Goal: Task Accomplishment & Management: Use online tool/utility

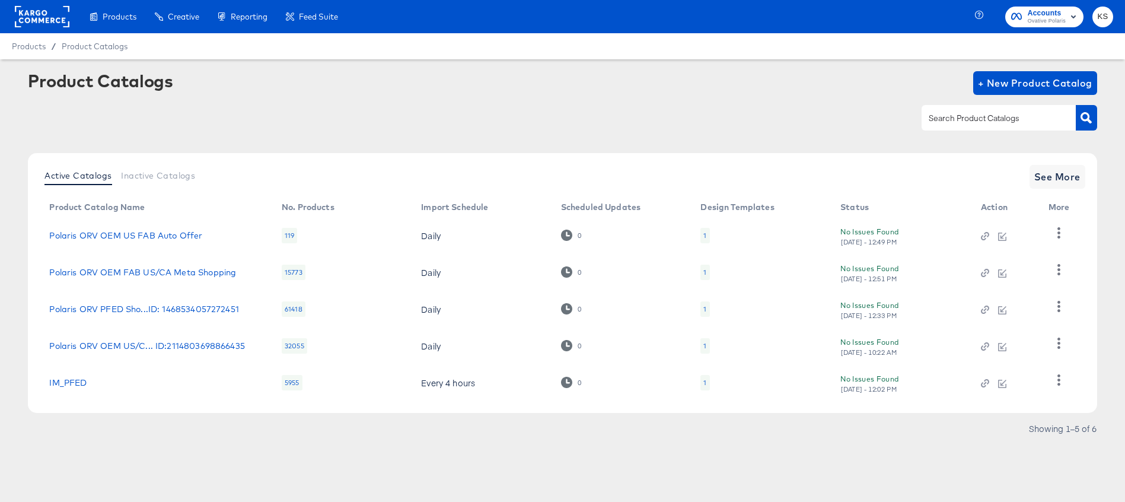
click at [1033, 15] on span "Accounts" at bounding box center [1047, 13] width 38 height 12
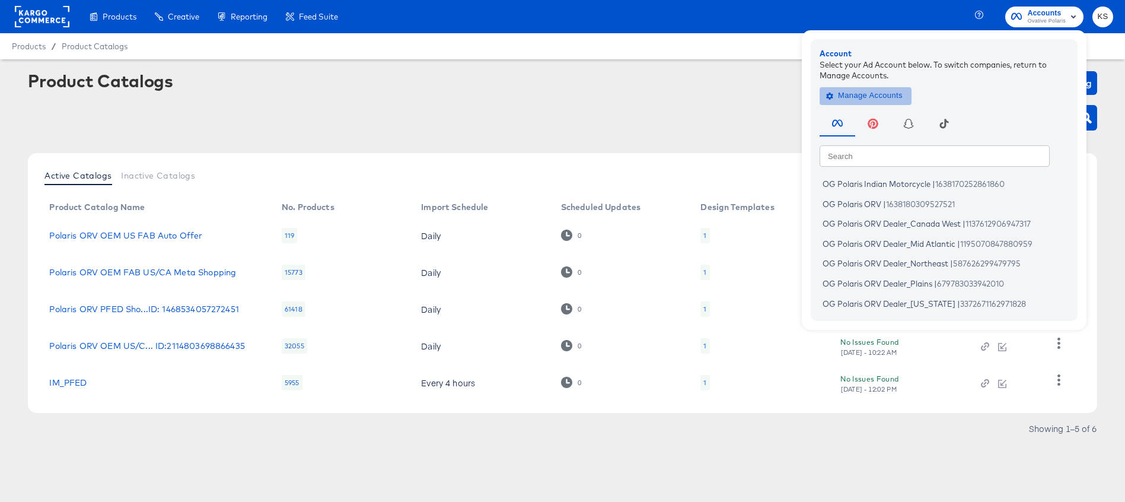
click at [874, 100] on span "Manage Accounts" at bounding box center [866, 96] width 74 height 14
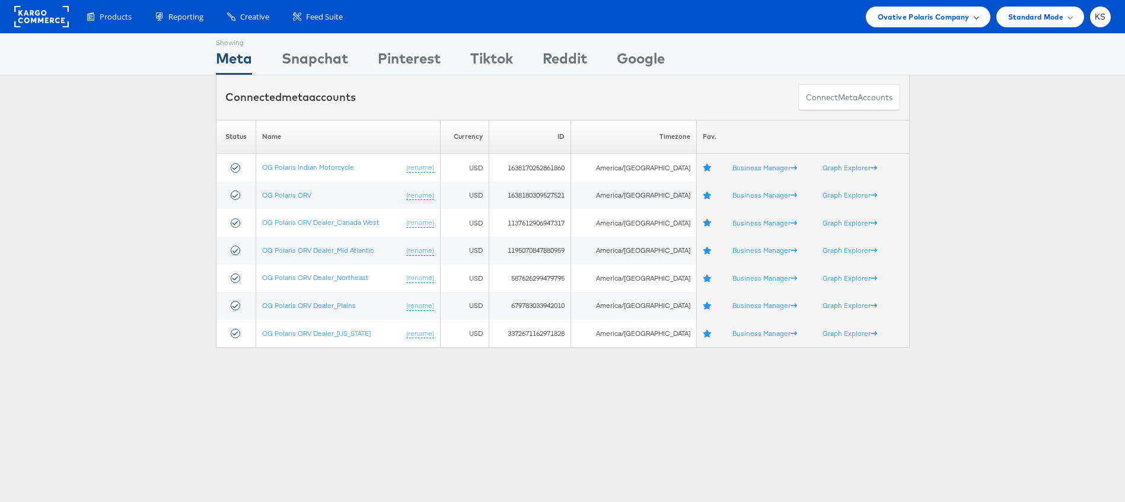
click at [966, 17] on span "Ovative Polaris Company" at bounding box center [924, 17] width 92 height 12
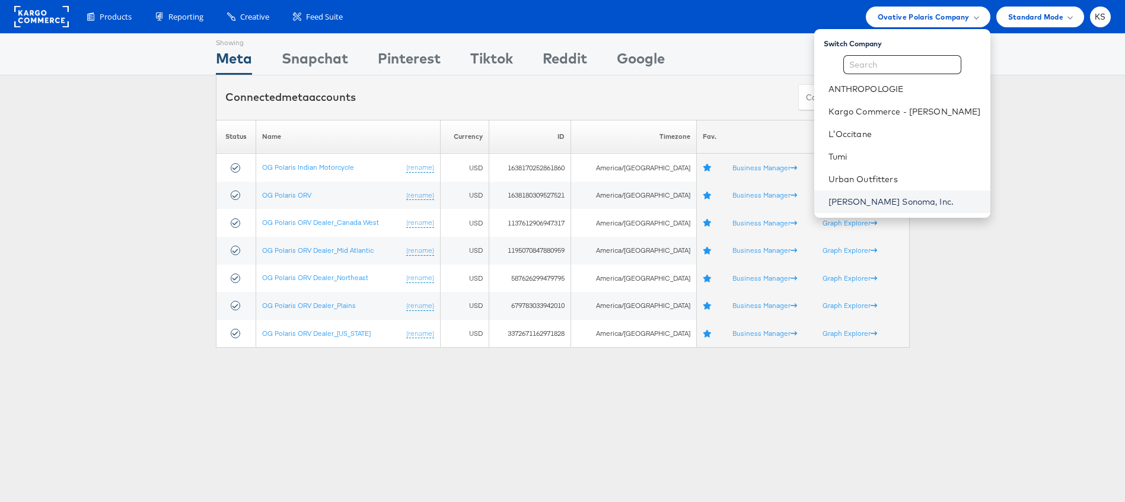
click at [887, 206] on link "[PERSON_NAME] Sonoma, Inc." at bounding box center [905, 202] width 152 height 12
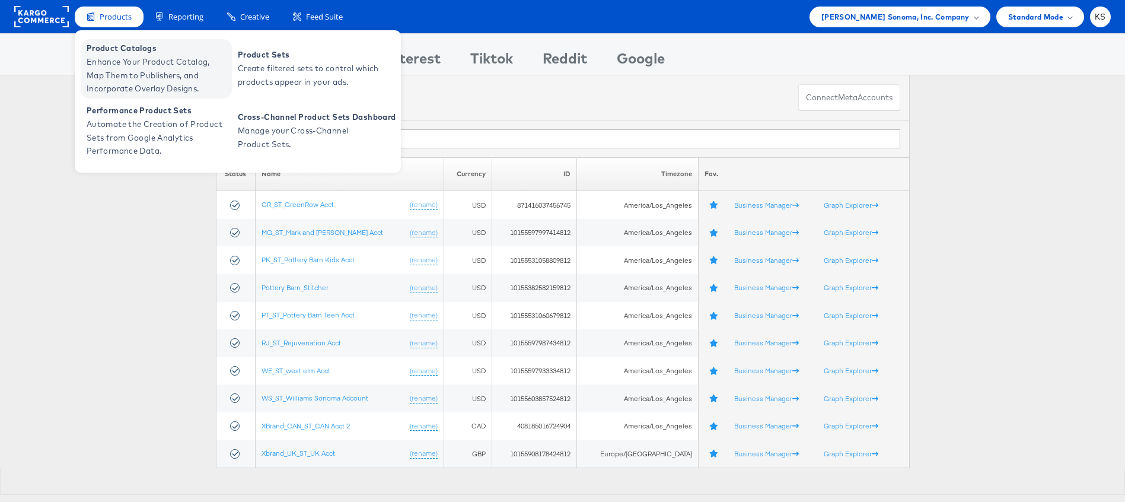
click at [121, 62] on span "Enhance Your Product Catalog, Map Them to Publishers, and Incorporate Overlay D…" at bounding box center [158, 75] width 142 height 40
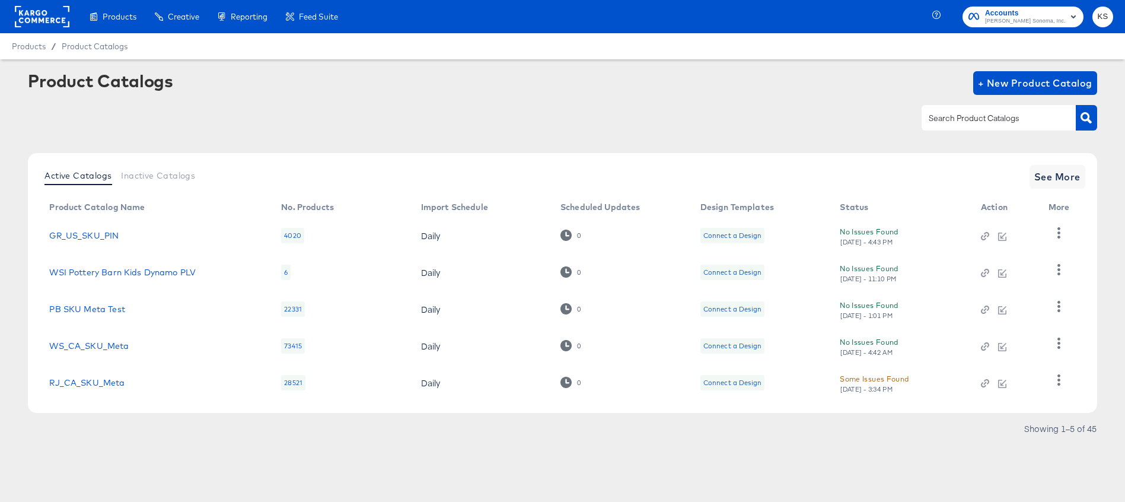
click at [978, 113] on input "text" at bounding box center [990, 119] width 126 height 14
type input "mg"
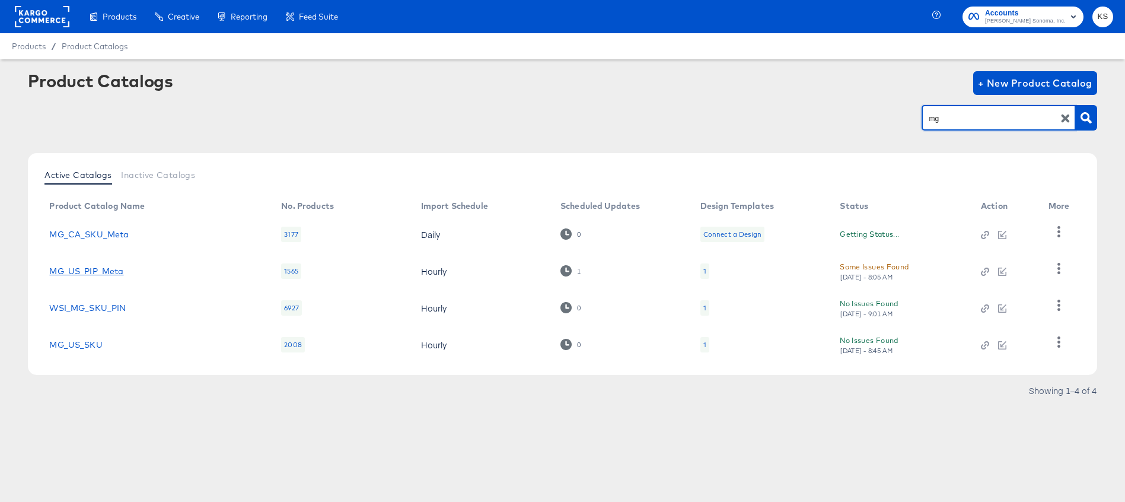
click at [88, 269] on link "MG_US_PIP_Meta" at bounding box center [86, 270] width 74 height 9
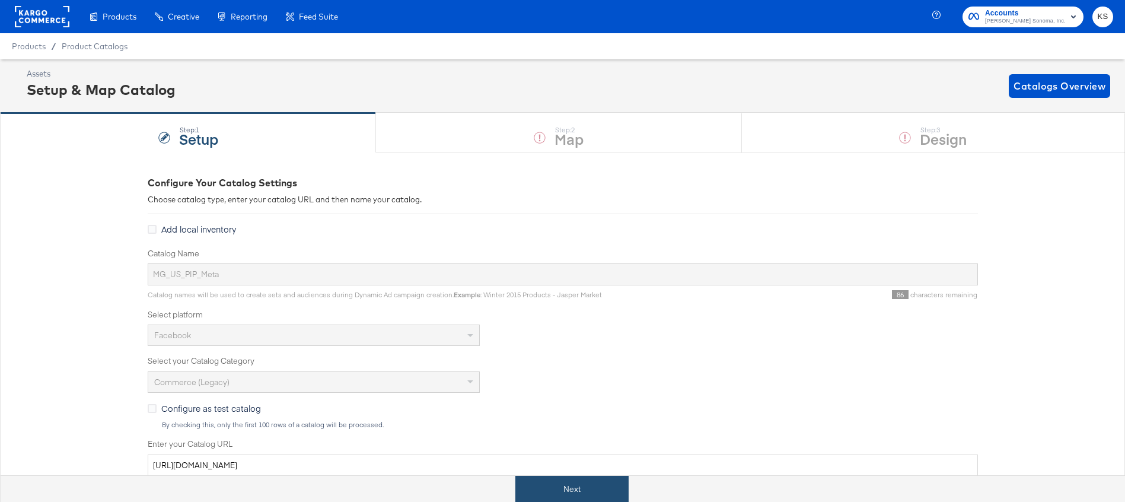
click at [575, 492] on button "Next" at bounding box center [571, 489] width 113 height 27
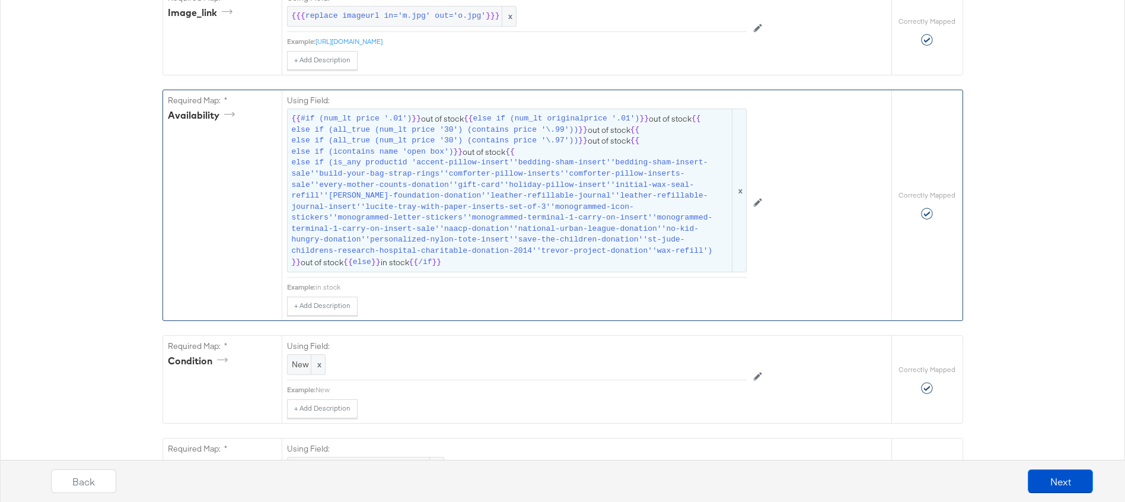
scroll to position [794, 0]
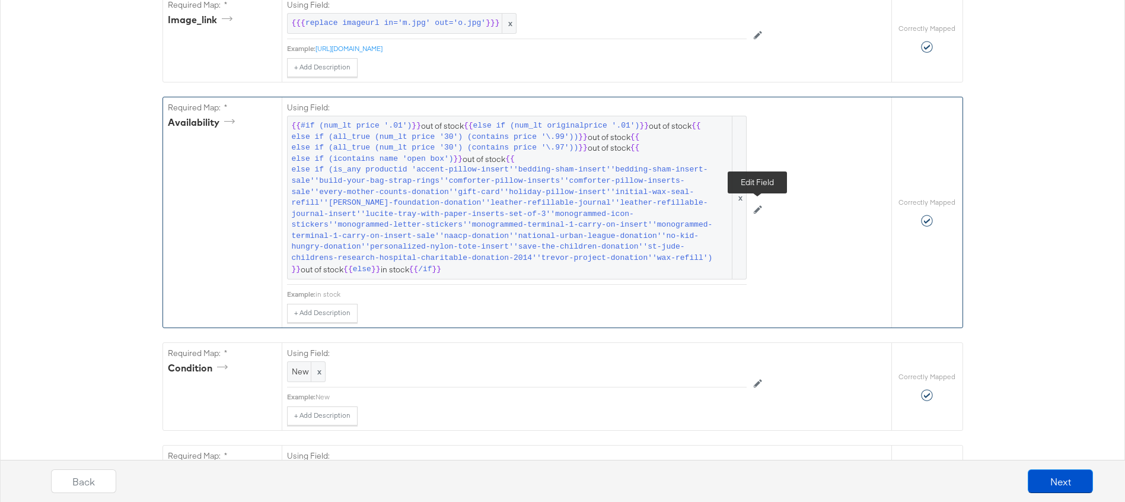
click at [759, 206] on icon at bounding box center [758, 209] width 8 height 8
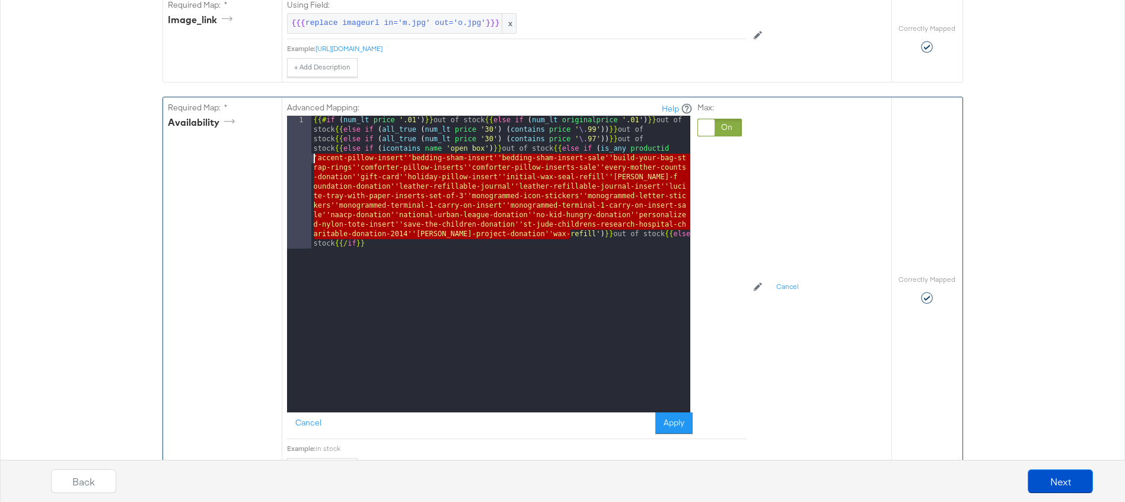
drag, startPoint x: 569, startPoint y: 234, endPoint x: 304, endPoint y: 158, distance: 276.4
click at [304, 158] on div "1 {{# if ( num_lt price '.01' ) }} out of stock {{ else if ( num_lt originalpri…" at bounding box center [488, 264] width 403 height 297
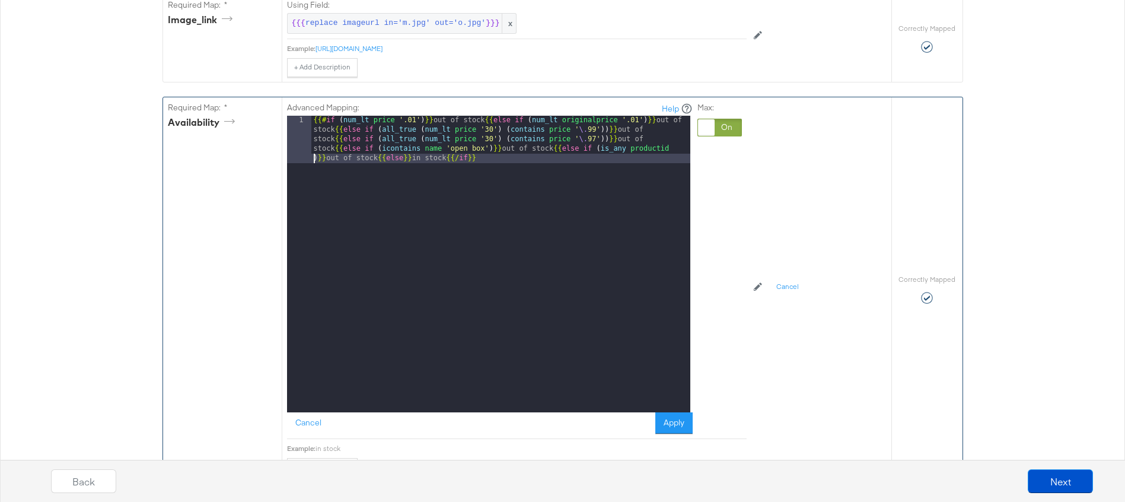
paste textarea
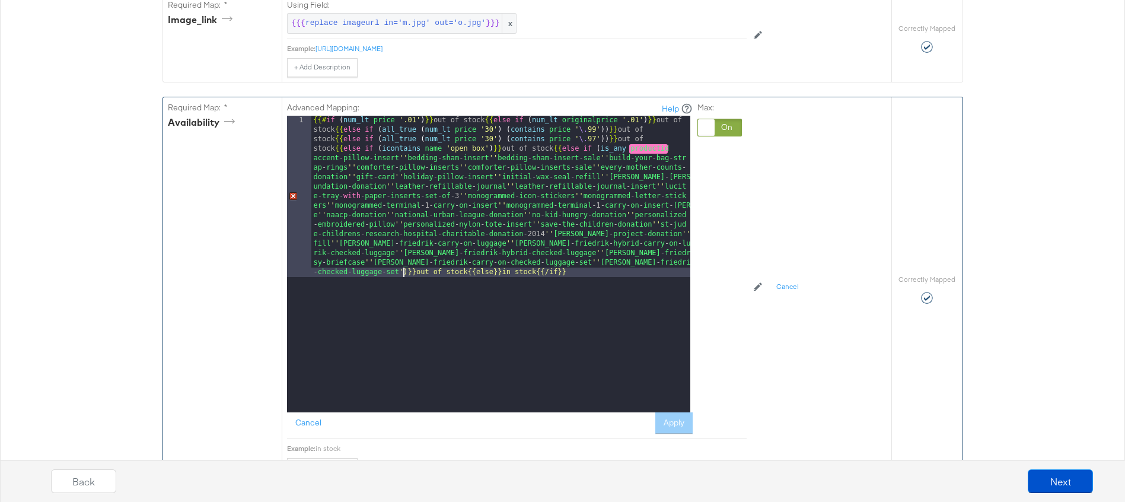
click at [313, 155] on div "{{# if ( num_lt price '.01' ) }} out of stock {{ else if ( num_lt originalprice…" at bounding box center [500, 425] width 379 height 619
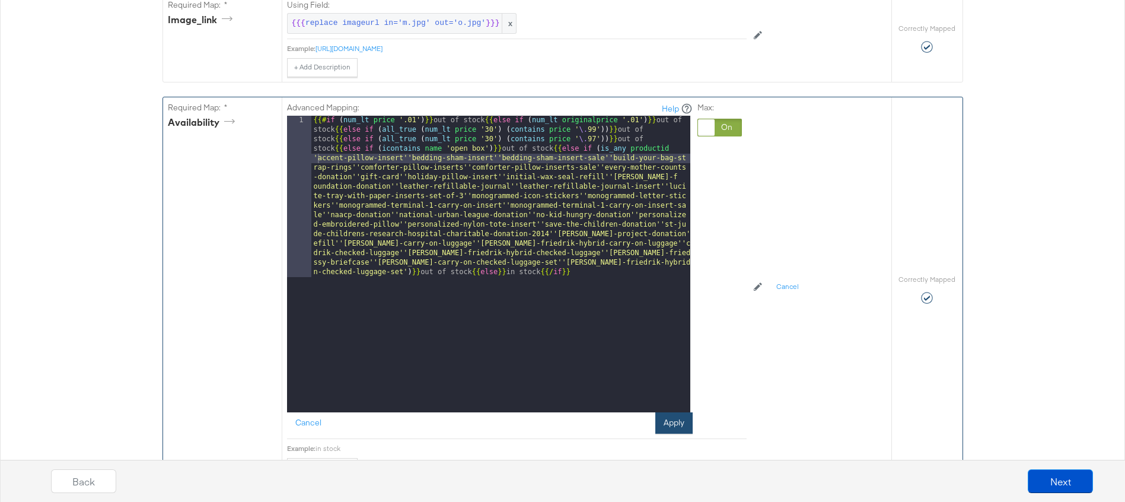
click at [671, 422] on button "Apply" at bounding box center [673, 422] width 37 height 21
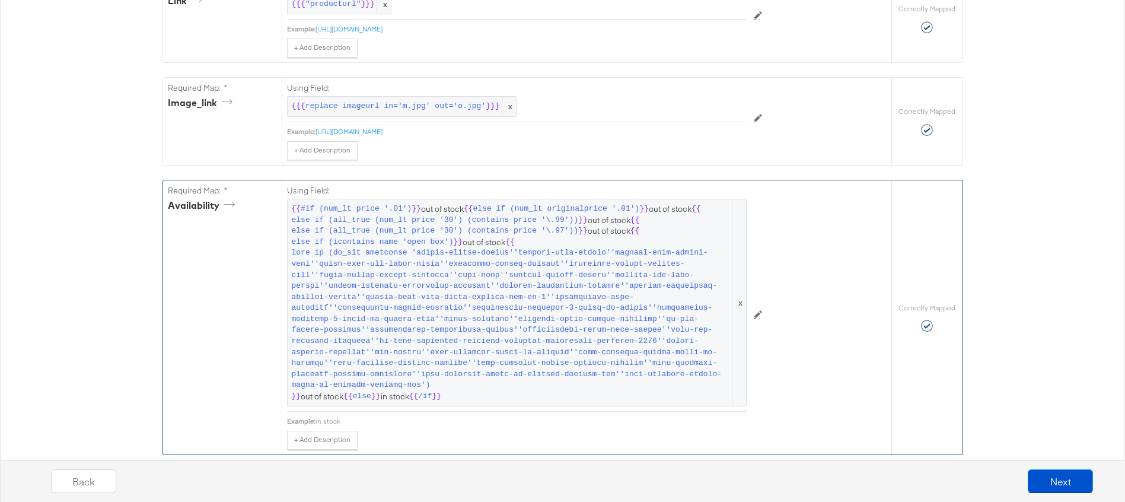
scroll to position [711, 0]
click at [1067, 477] on button "Next" at bounding box center [1060, 481] width 65 height 24
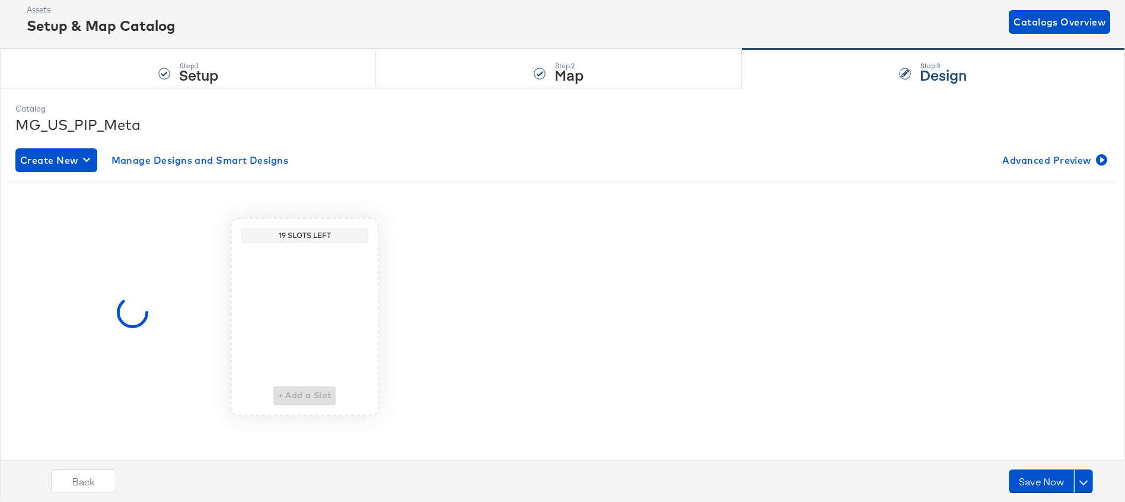
scroll to position [0, 0]
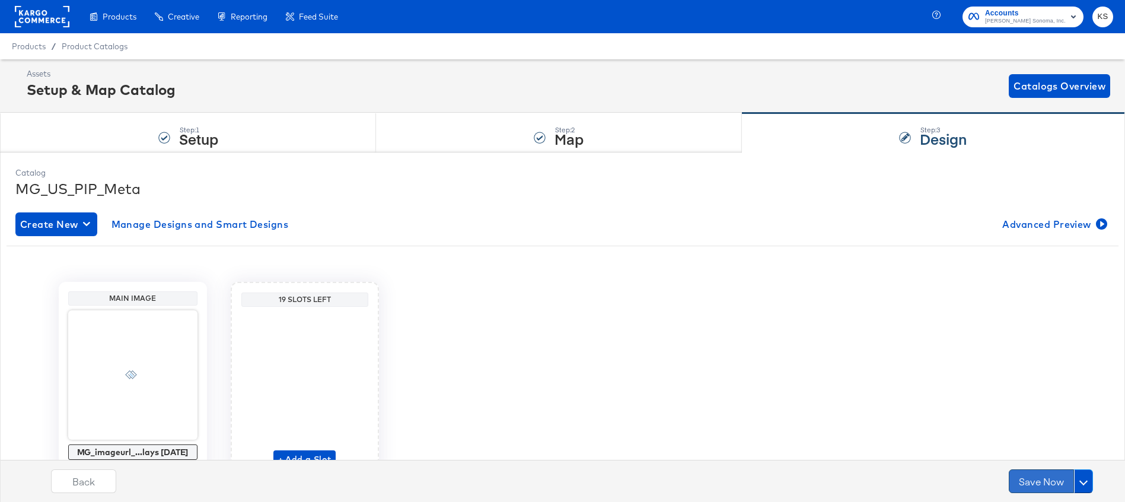
click at [1041, 480] on button "Save Now" at bounding box center [1041, 481] width 65 height 24
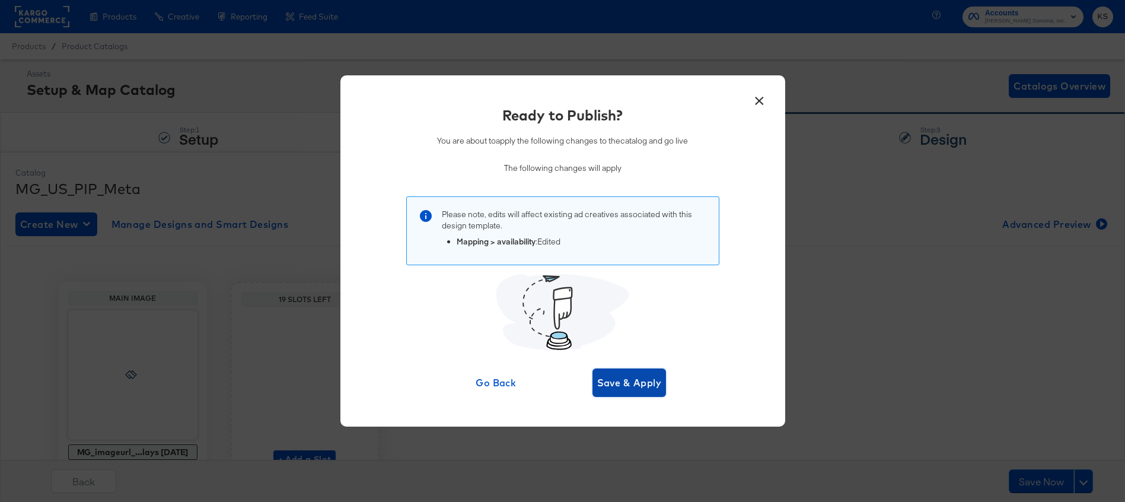
click at [636, 377] on span "Save & Apply" at bounding box center [629, 382] width 65 height 17
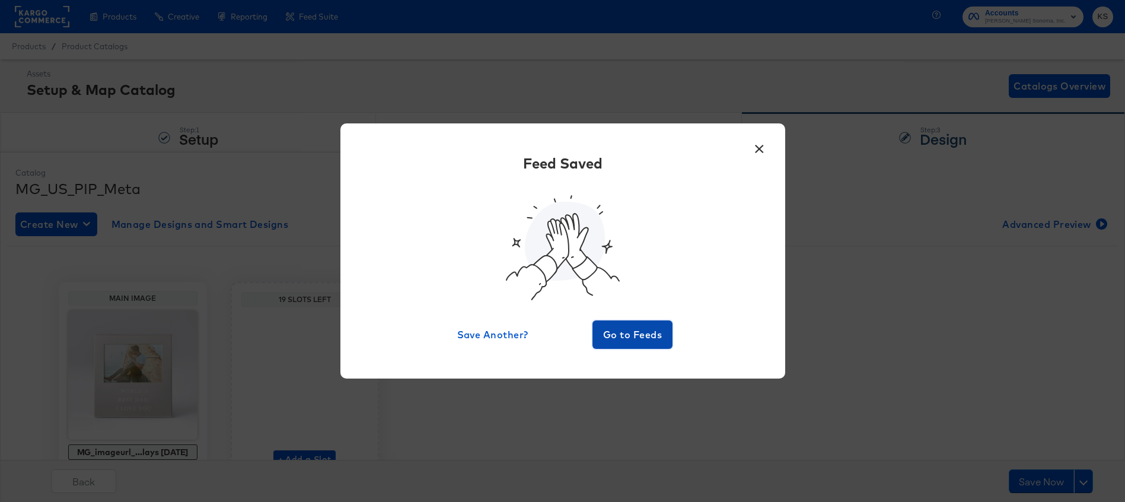
click at [638, 332] on span "Go to Feeds" at bounding box center [632, 334] width 71 height 17
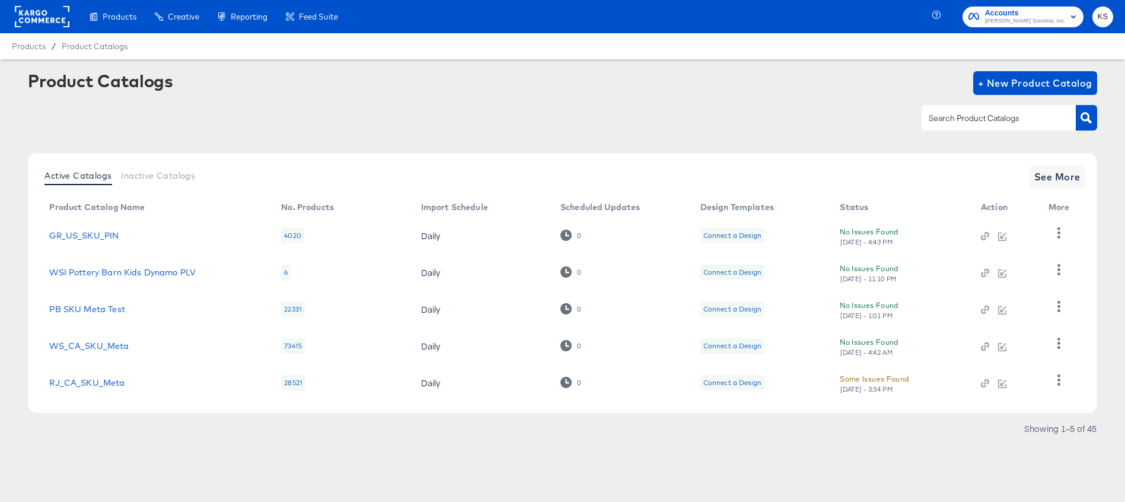
click at [970, 121] on input "text" at bounding box center [990, 119] width 126 height 14
type input "mg"
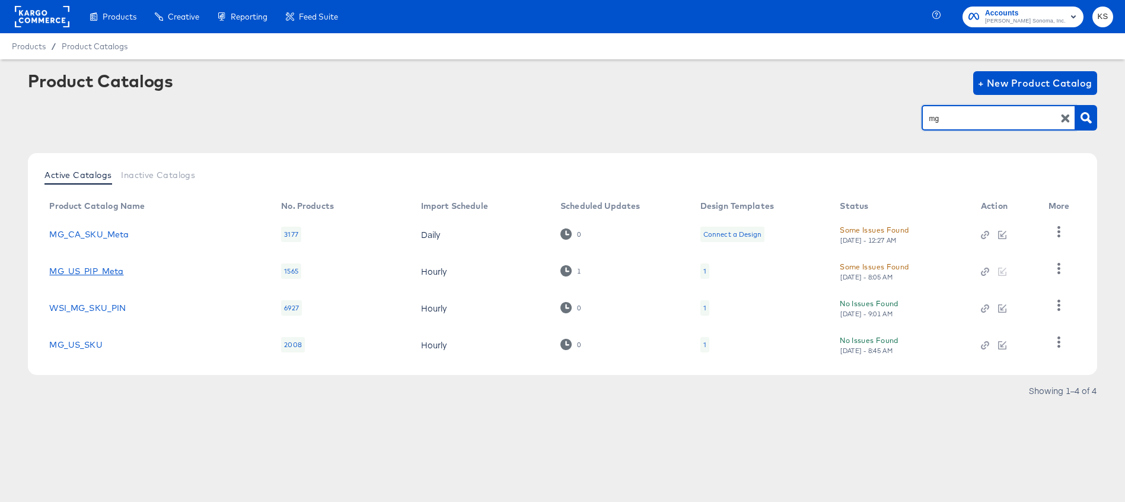
click at [95, 272] on link "MG_US_PIP_Meta" at bounding box center [86, 270] width 74 height 9
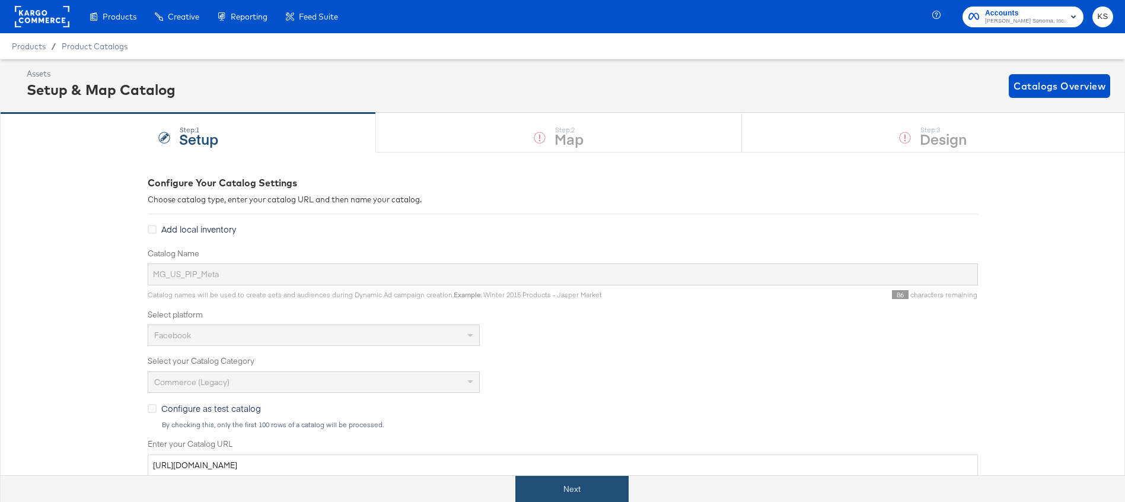
click at [569, 488] on button "Next" at bounding box center [571, 489] width 113 height 27
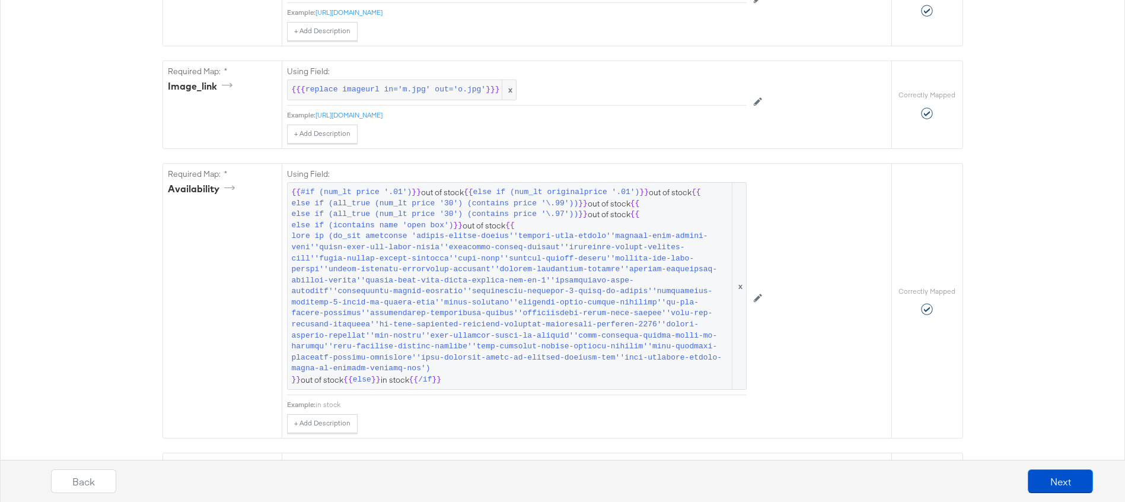
scroll to position [795, 0]
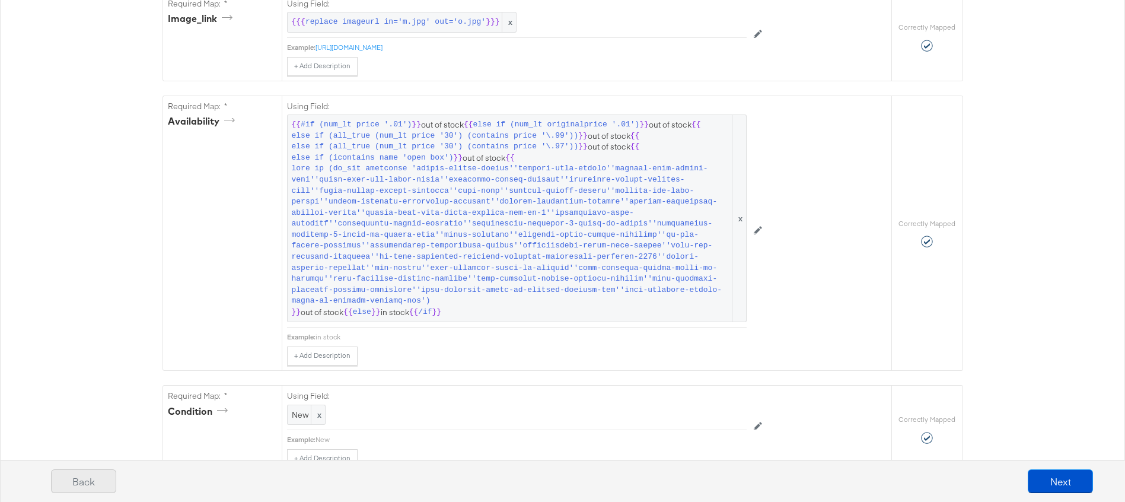
click at [93, 477] on button "Back" at bounding box center [83, 481] width 65 height 24
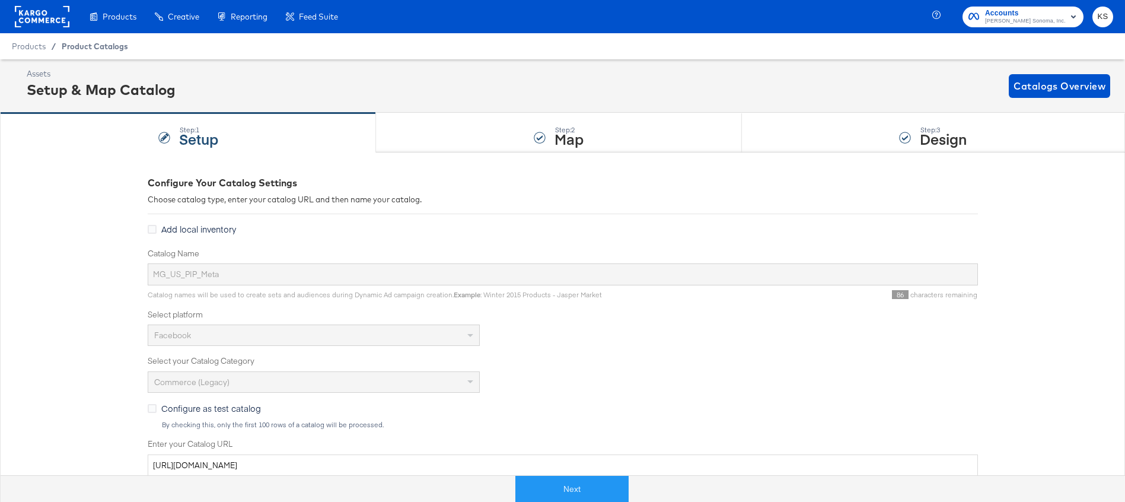
click at [82, 48] on span "Product Catalogs" at bounding box center [95, 46] width 66 height 9
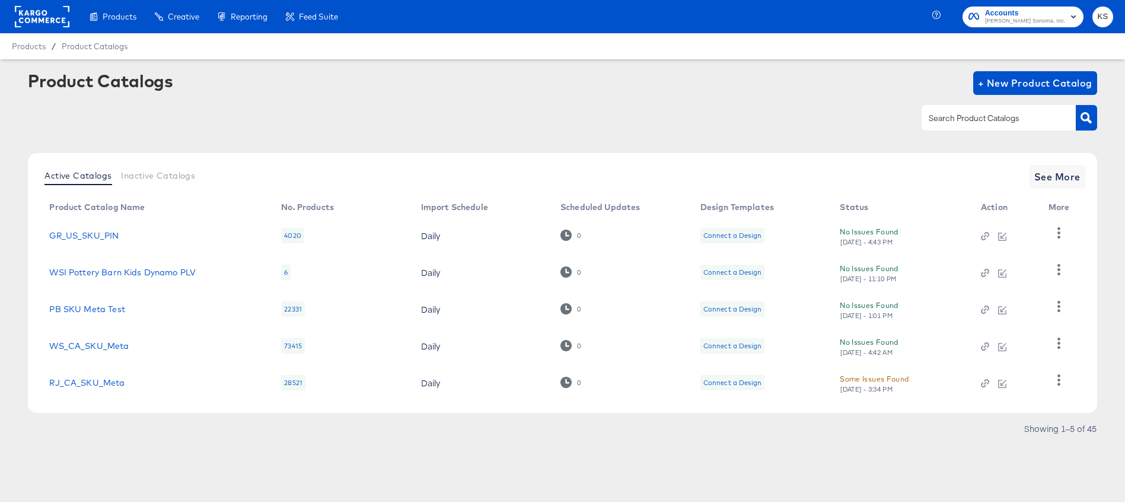
click at [998, 112] on input "text" at bounding box center [990, 119] width 126 height 14
type input "mg"
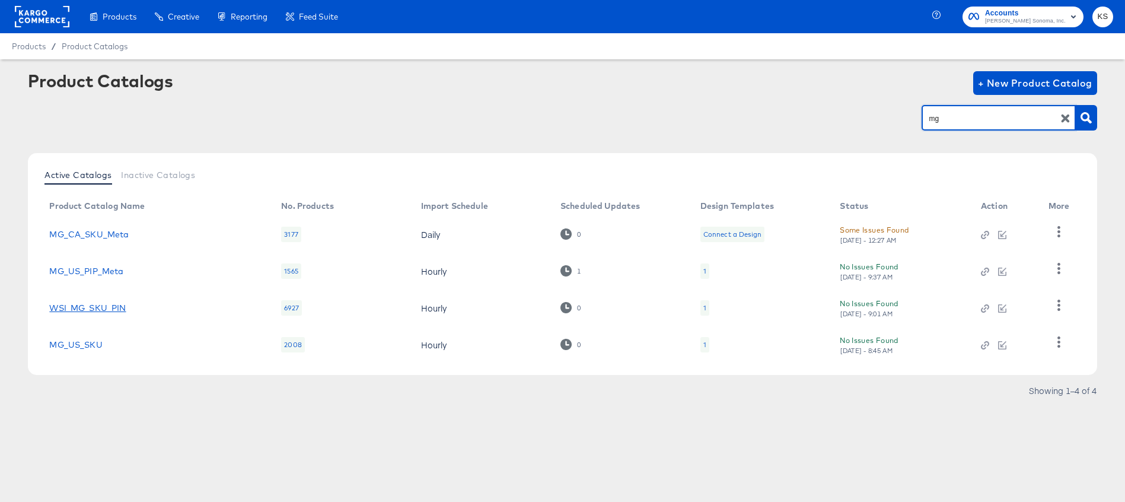
click at [75, 305] on link "WSI_MG_SKU_PIN" at bounding box center [87, 307] width 77 height 9
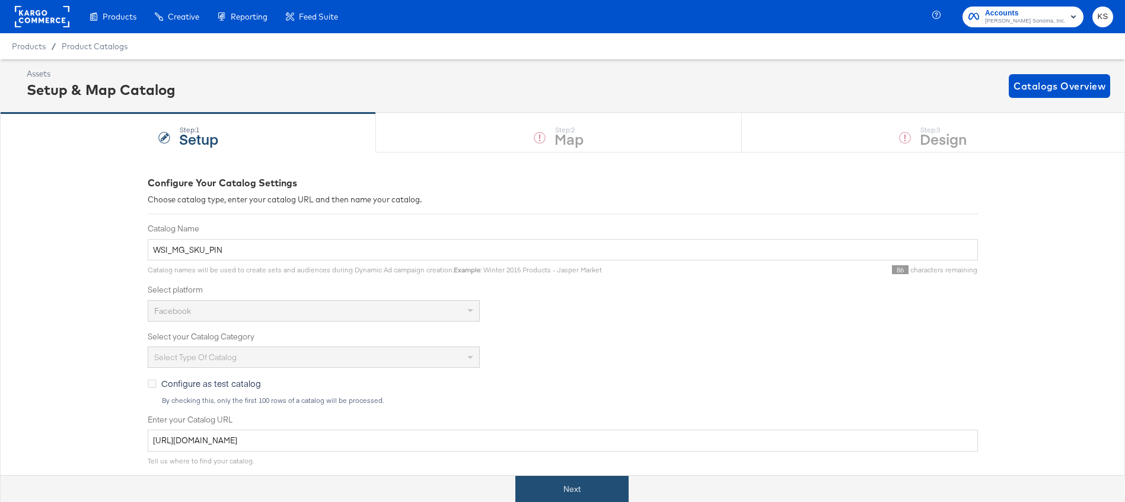
click at [588, 485] on button "Next" at bounding box center [571, 489] width 113 height 27
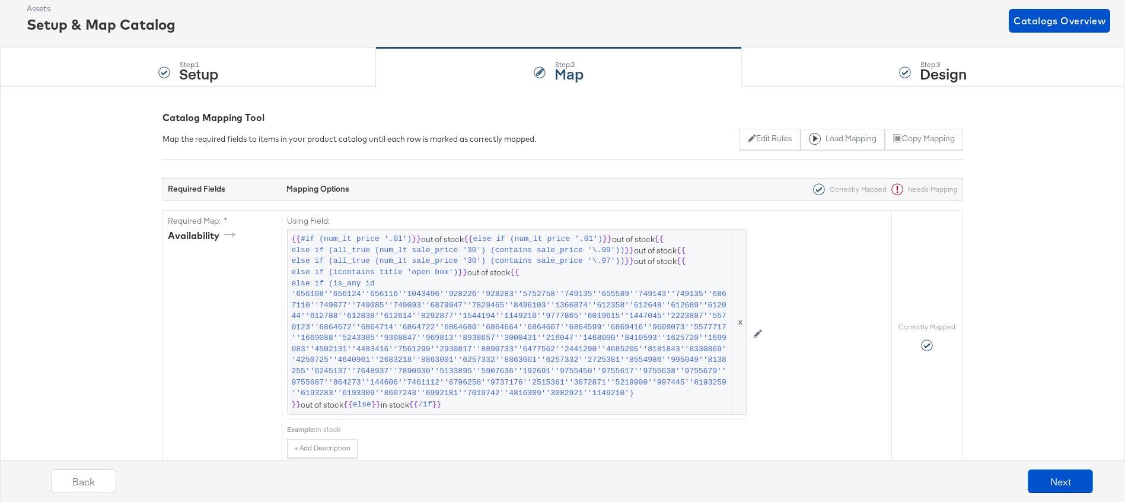
scroll to position [71, 0]
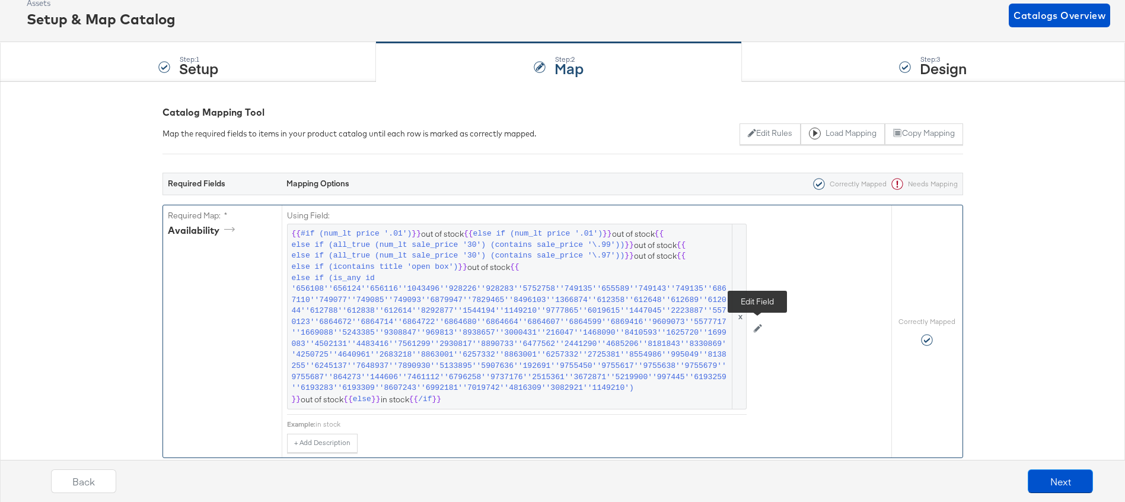
click at [761, 327] on icon at bounding box center [758, 328] width 8 height 8
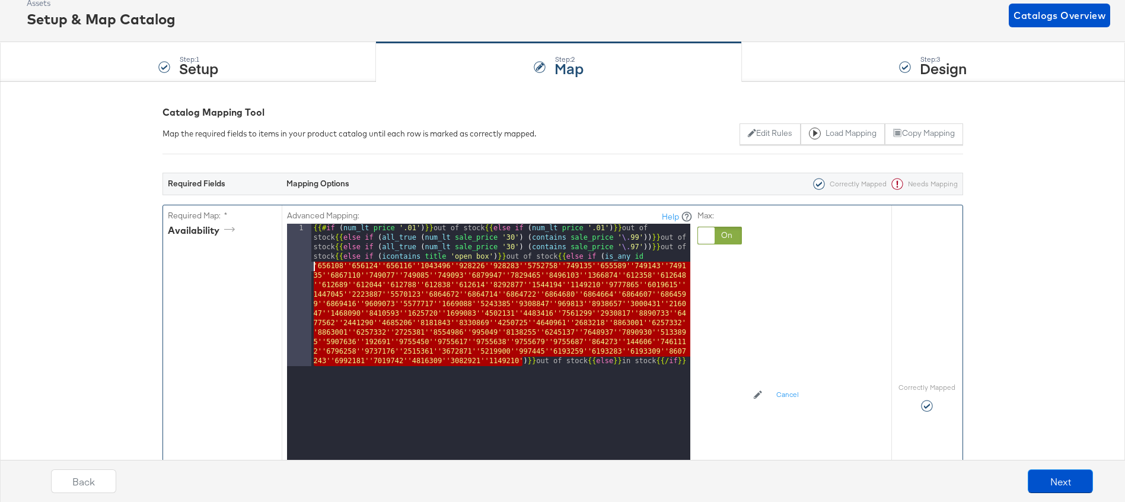
drag, startPoint x: 523, startPoint y: 359, endPoint x: 298, endPoint y: 265, distance: 244.0
click at [298, 266] on div "1 {{# if ( num_lt price '.01' ) }} out of stock {{ else if ( num_lt price '.01'…" at bounding box center [488, 372] width 403 height 297
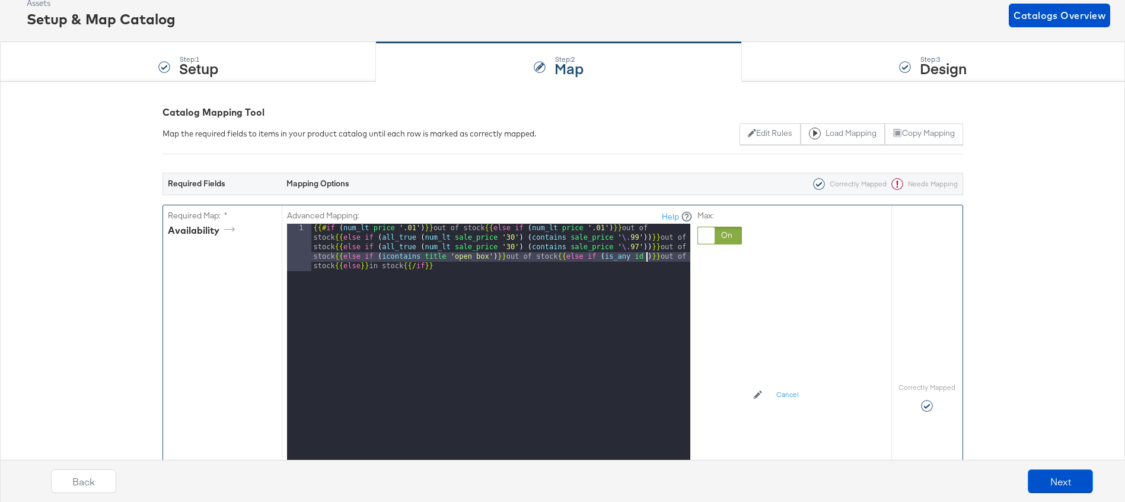
paste textarea
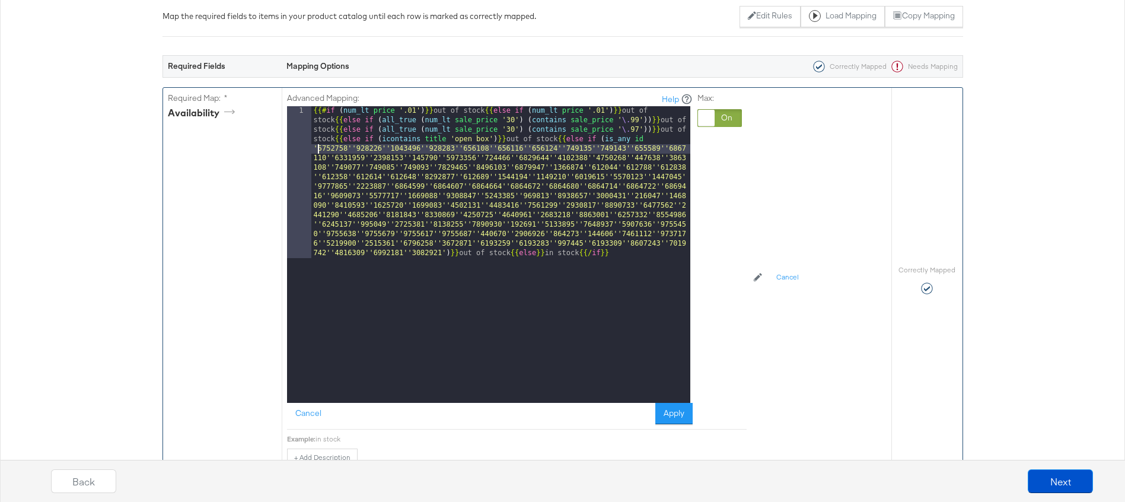
scroll to position [195, 0]
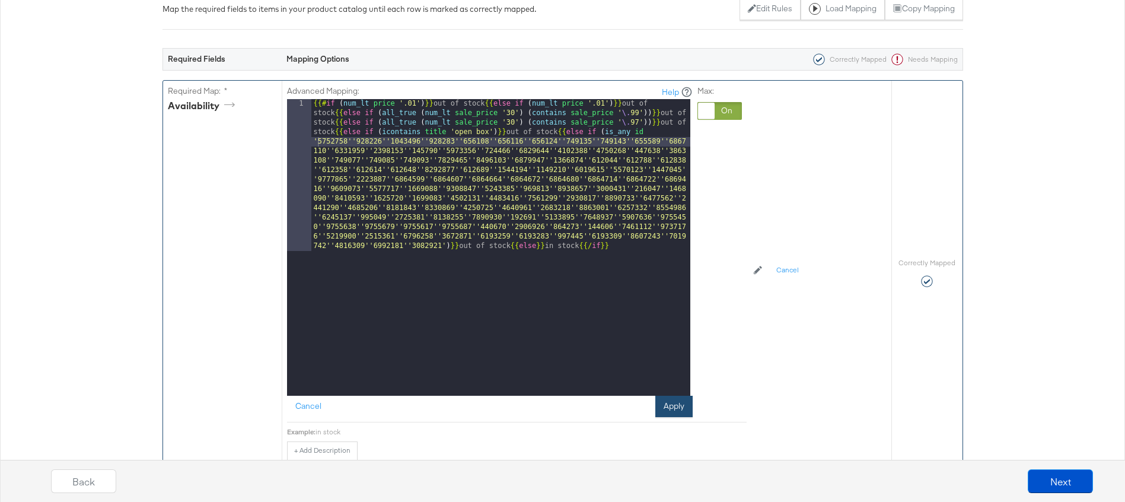
click at [679, 406] on button "Apply" at bounding box center [673, 406] width 37 height 21
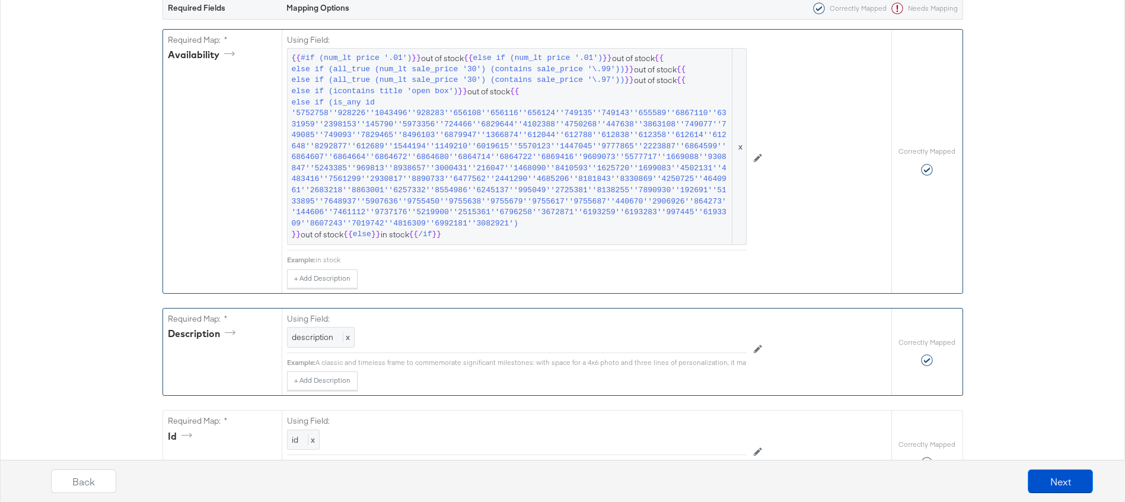
scroll to position [244, 0]
click at [1062, 480] on button "Next" at bounding box center [1060, 481] width 65 height 24
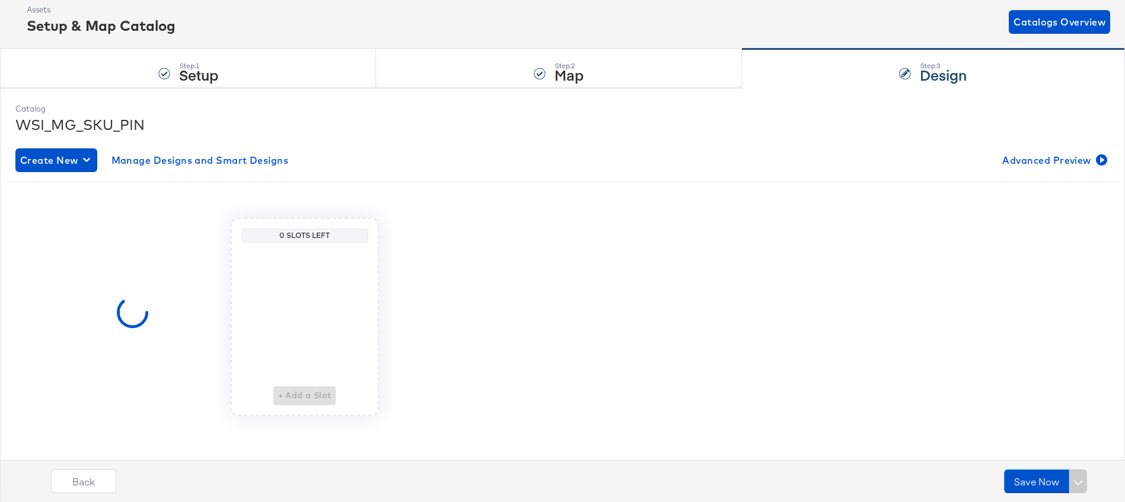
scroll to position [0, 0]
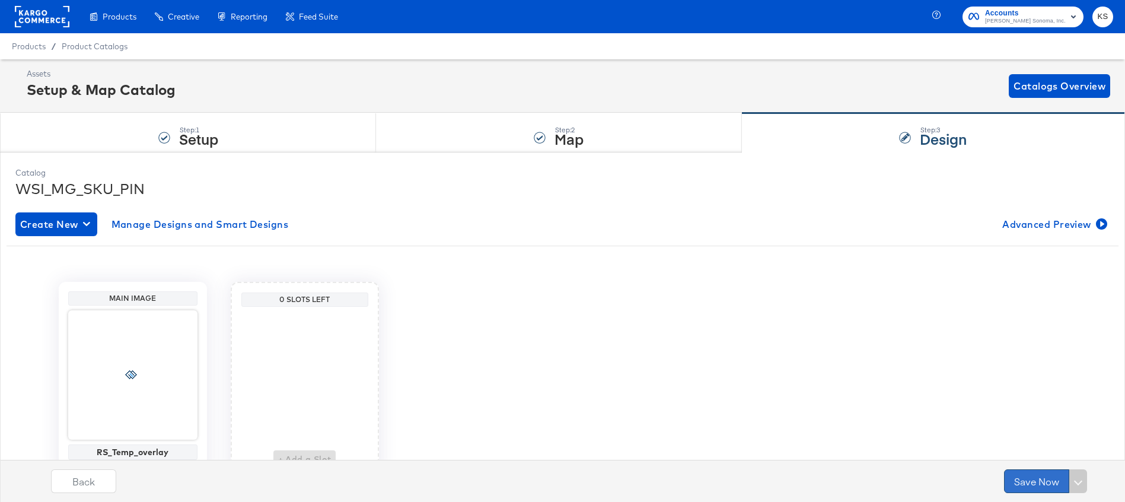
click at [1043, 476] on button "Save Now" at bounding box center [1036, 481] width 65 height 24
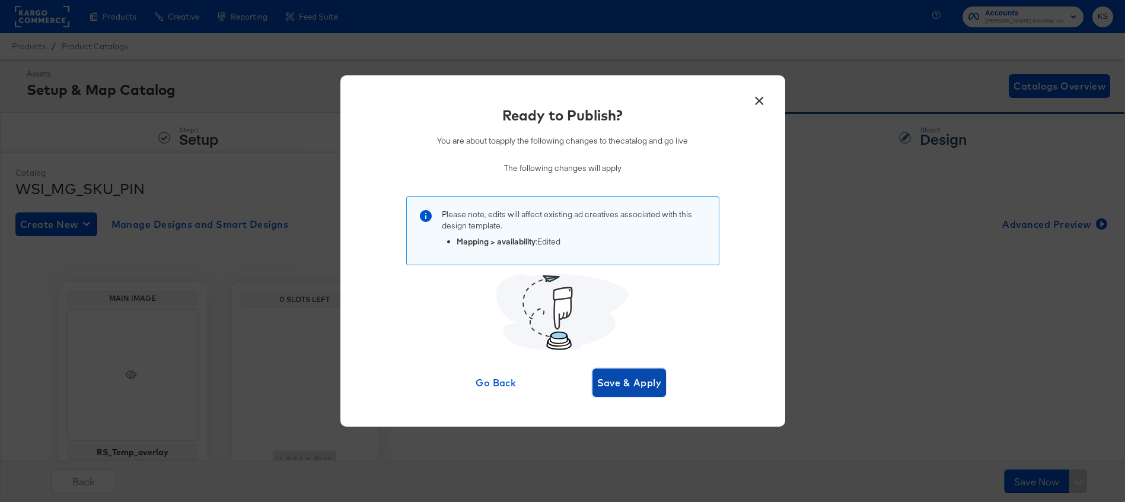
click at [633, 384] on span "Save & Apply" at bounding box center [629, 382] width 65 height 17
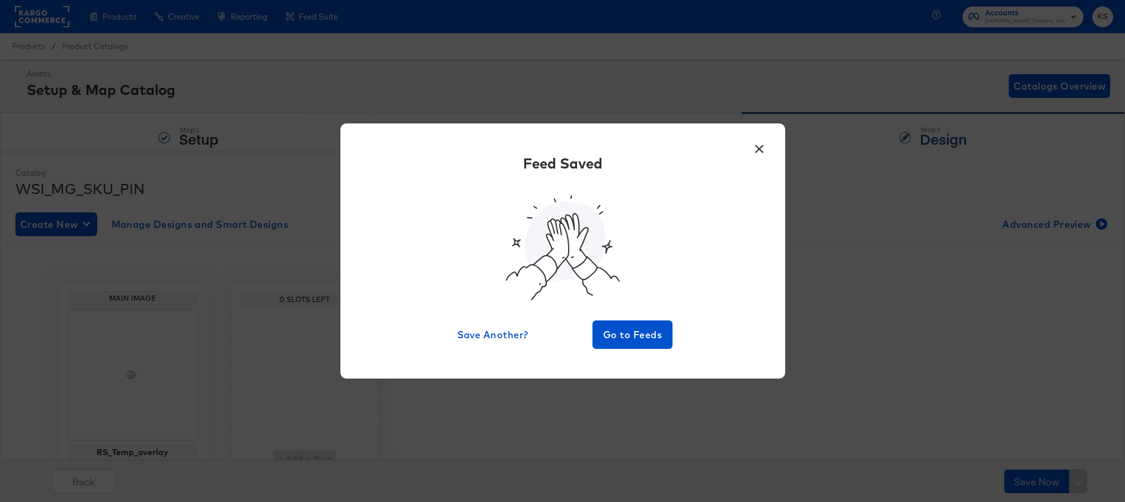
click at [620, 317] on div "Feed Saved Save Another? Go to Feeds" at bounding box center [562, 251] width 409 height 196
click at [623, 343] on span "Go to Feeds" at bounding box center [632, 334] width 71 height 17
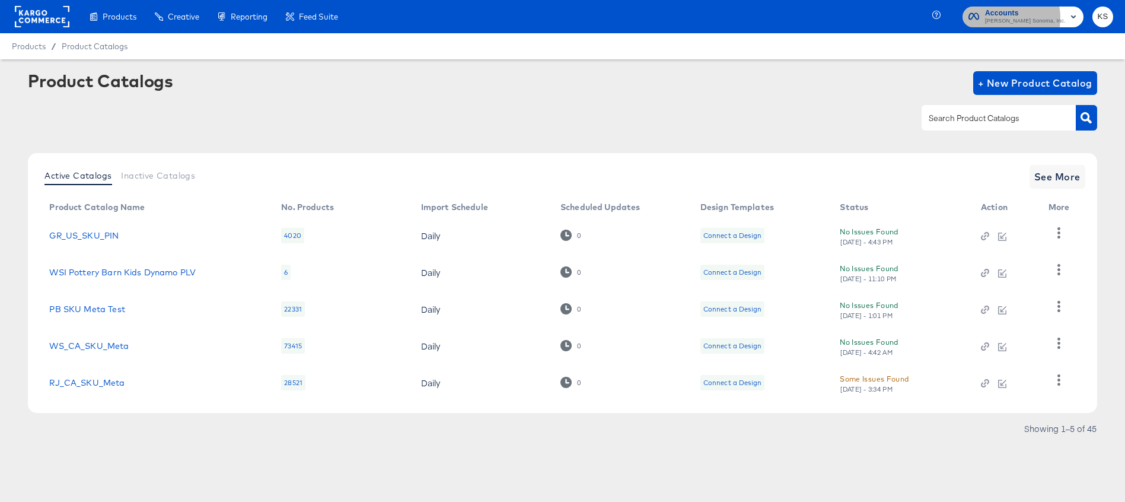
click at [1016, 18] on span "[PERSON_NAME] Sonoma, Inc." at bounding box center [1025, 21] width 81 height 9
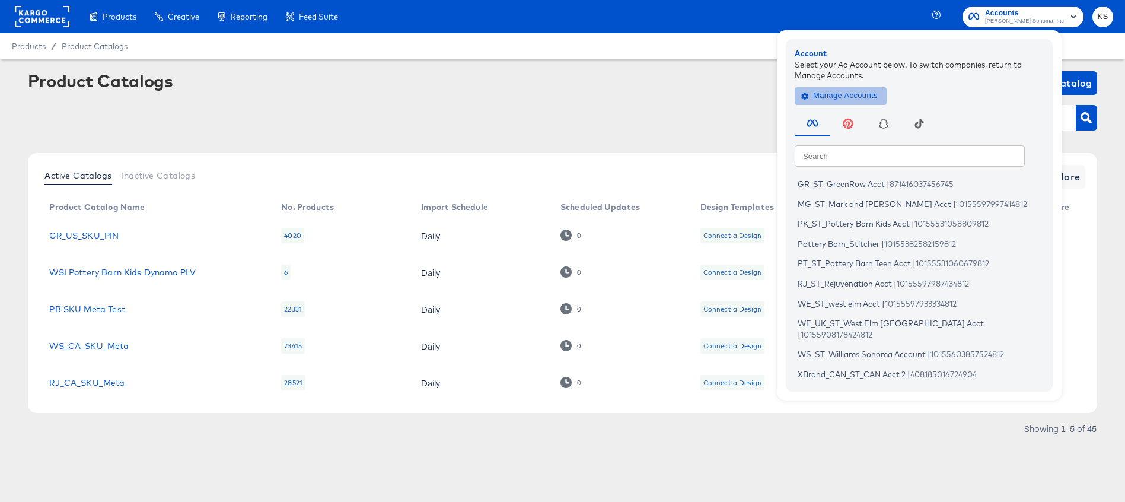
click at [865, 90] on span "Manage Accounts" at bounding box center [841, 96] width 74 height 14
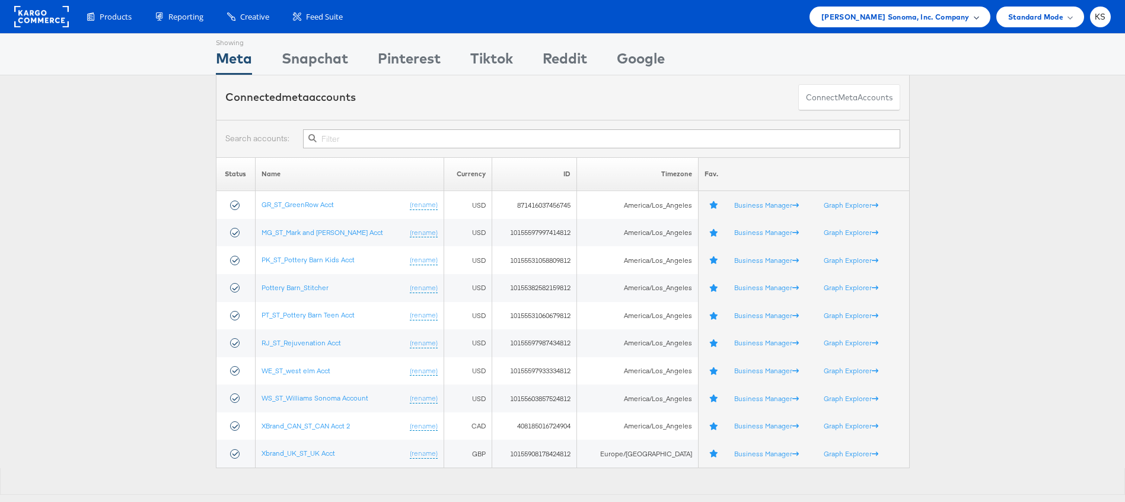
click at [921, 17] on span "Williams Sonoma, Inc. Company" at bounding box center [896, 17] width 148 height 12
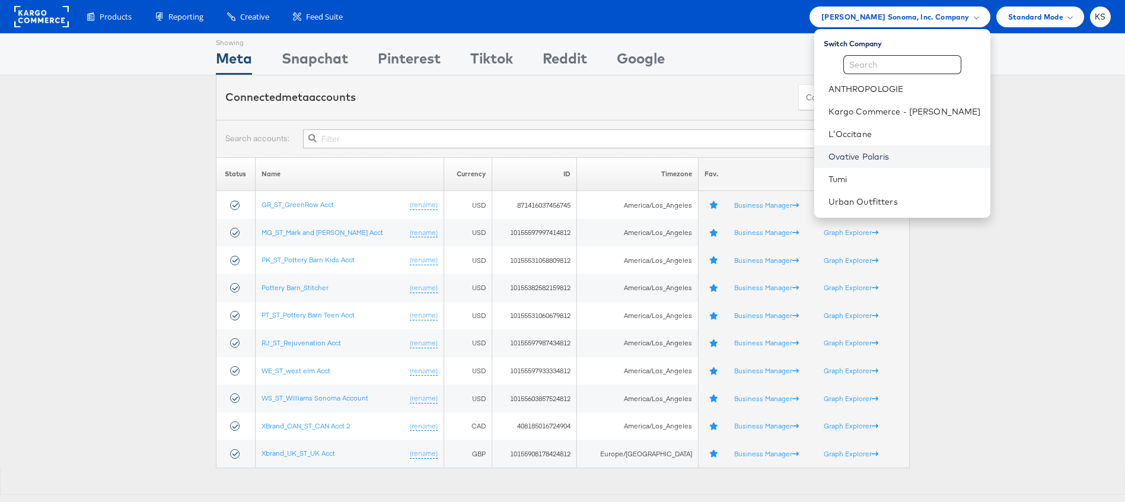
click at [880, 155] on link "Ovative Polaris" at bounding box center [905, 157] width 152 height 12
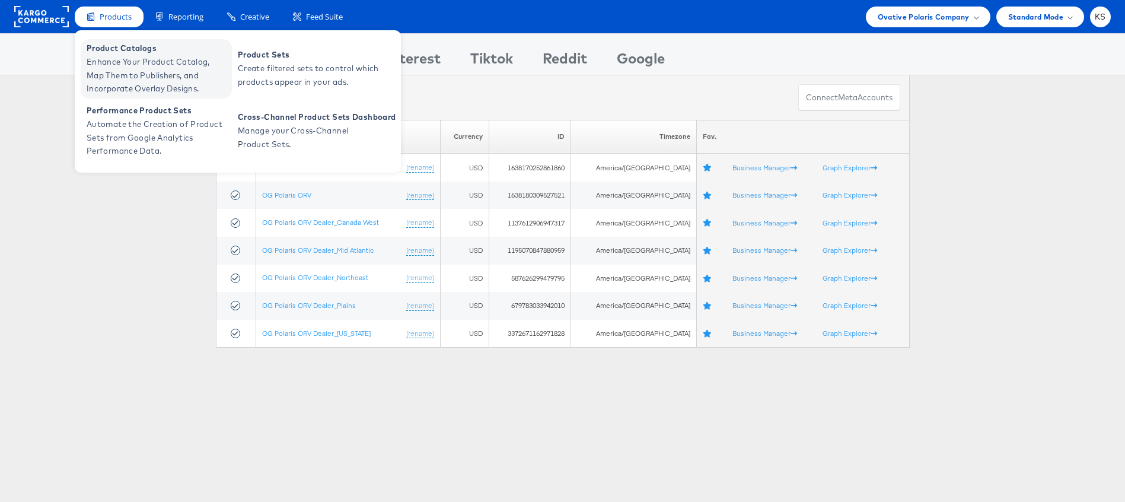
click at [121, 64] on span "Enhance Your Product Catalog, Map Them to Publishers, and Incorporate Overlay D…" at bounding box center [158, 75] width 142 height 40
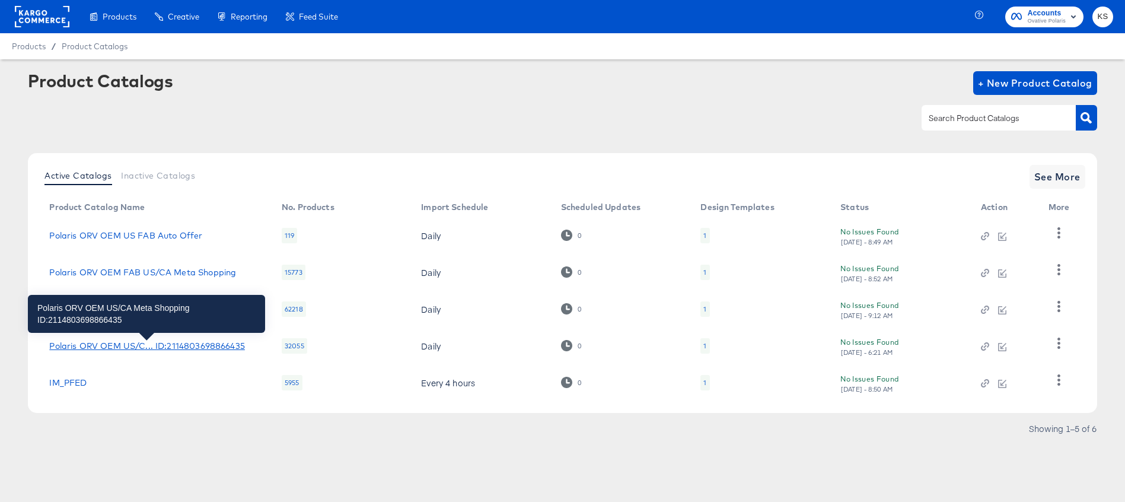
click at [95, 348] on div "Polaris ORV OEM US/C... ID:2114803698866435" at bounding box center [146, 345] width 195 height 9
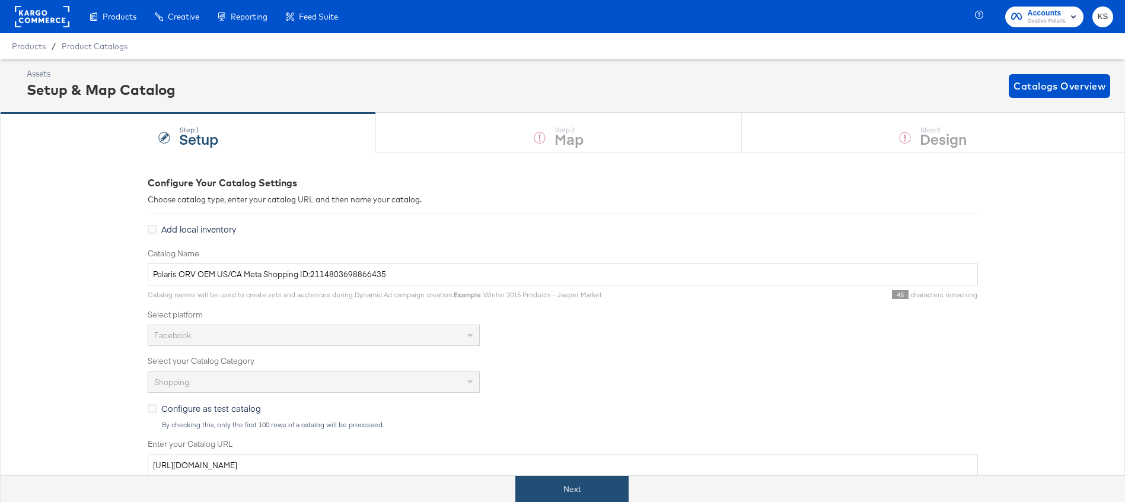
click at [569, 492] on button "Next" at bounding box center [571, 489] width 113 height 27
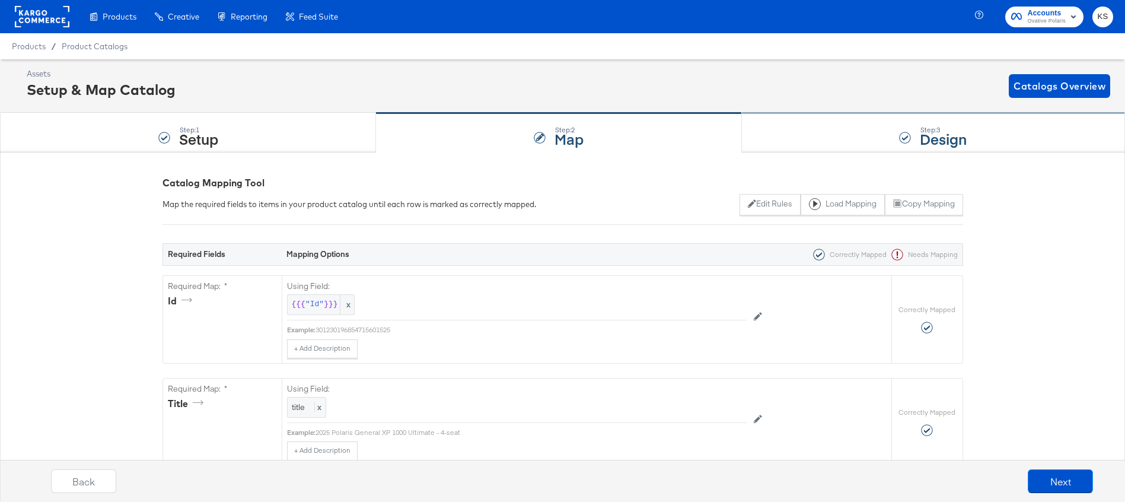
click at [816, 136] on div "Step: 3 Design" at bounding box center [933, 132] width 383 height 39
